Goal: Transaction & Acquisition: Subscribe to service/newsletter

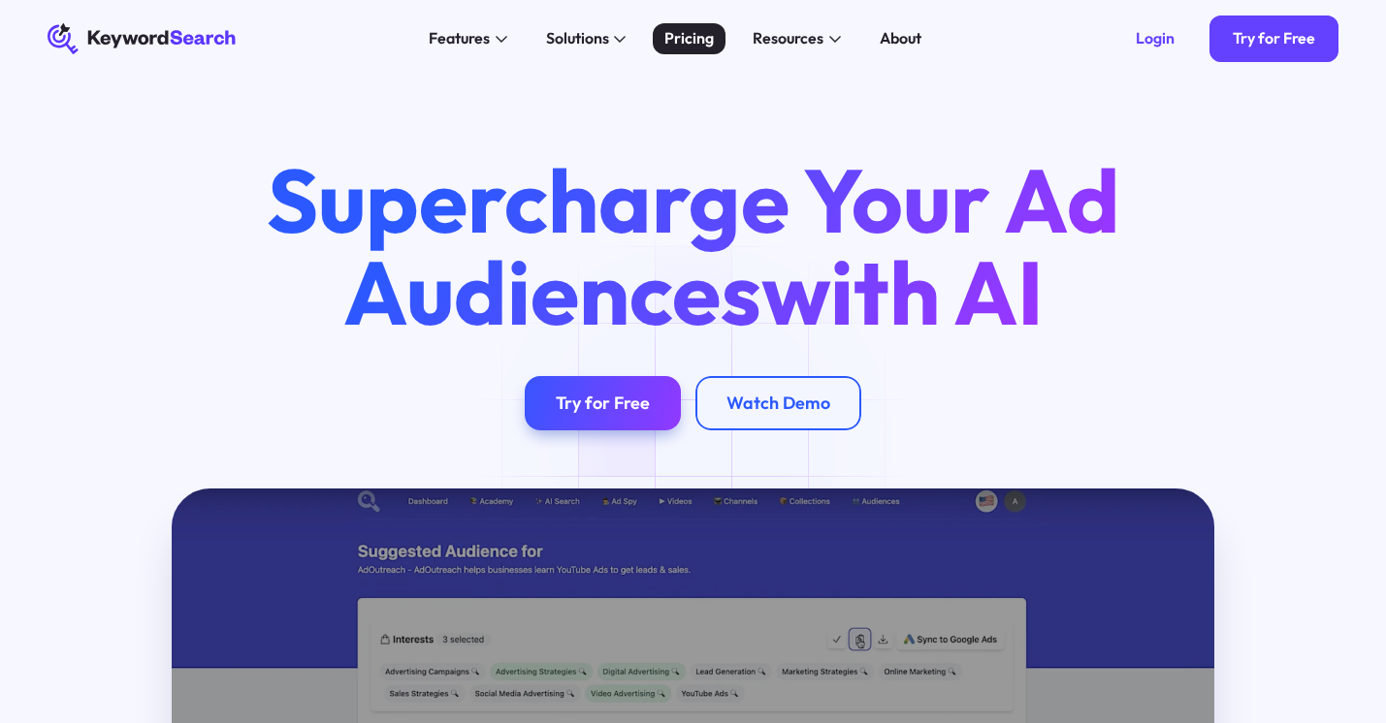
click at [687, 36] on div "Pricing" at bounding box center [688, 38] width 49 height 23
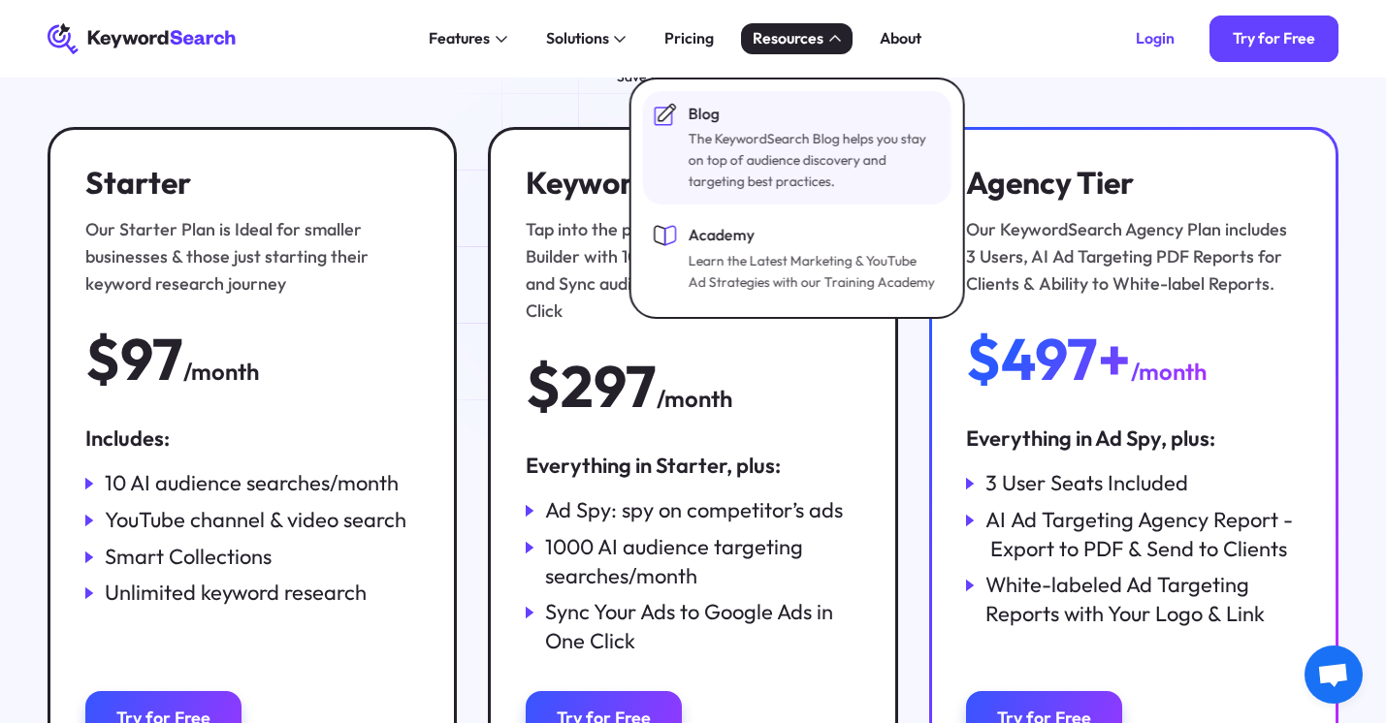
scroll to position [298, 0]
